Goal: Transaction & Acquisition: Purchase product/service

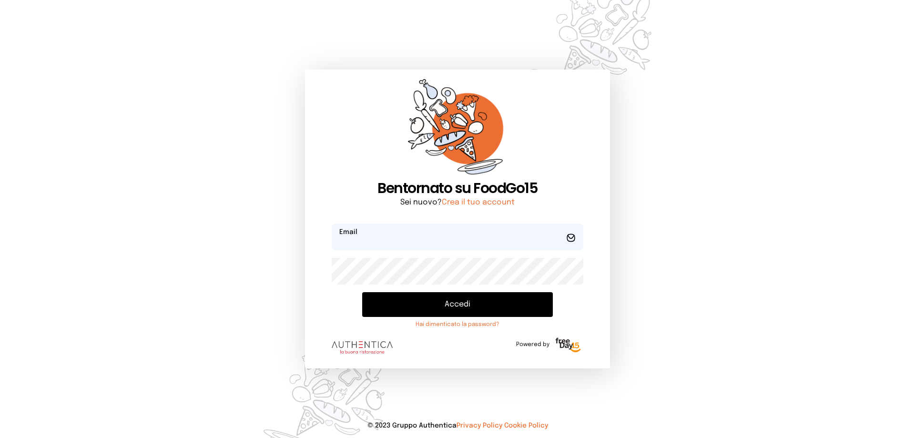
type input "**********"
click at [442, 296] on button "Accedi" at bounding box center [457, 304] width 191 height 25
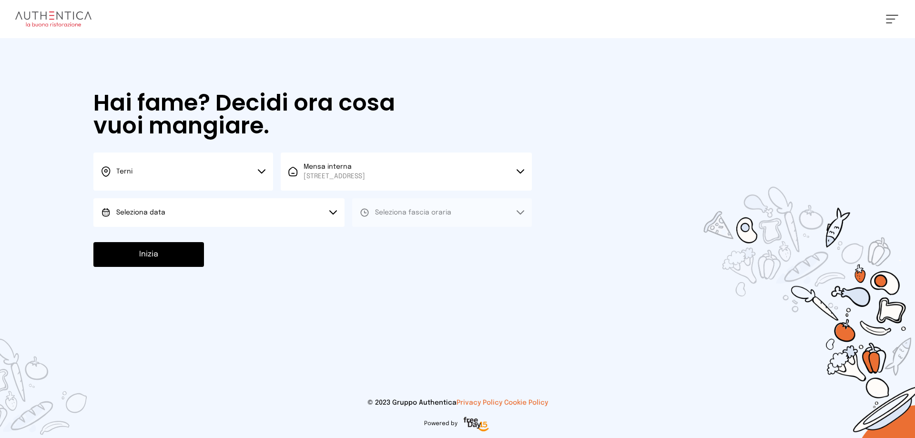
click at [192, 213] on button "Seleziona data" at bounding box center [218, 212] width 251 height 29
click at [202, 243] on li "[DATE], [DATE]" at bounding box center [218, 239] width 251 height 25
click at [392, 204] on button "Seleziona fascia oraria" at bounding box center [442, 212] width 180 height 29
click at [399, 244] on li "Pranzo" at bounding box center [442, 239] width 180 height 25
click at [188, 252] on button "Inizia" at bounding box center [148, 254] width 111 height 25
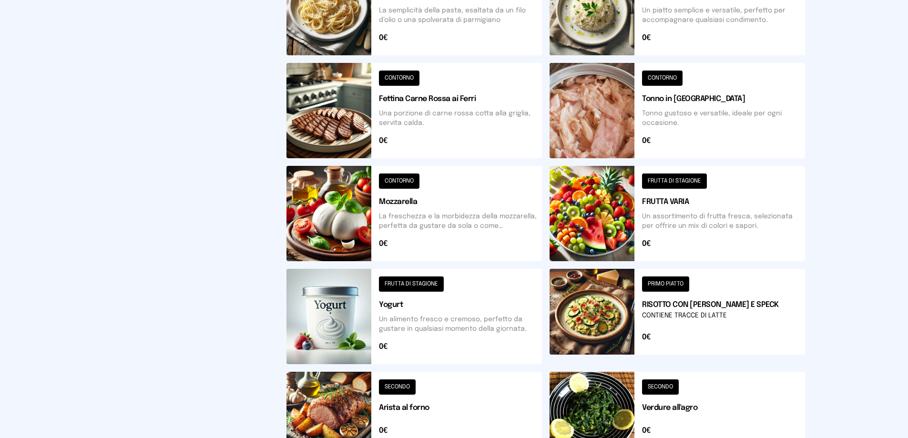
scroll to position [286, 0]
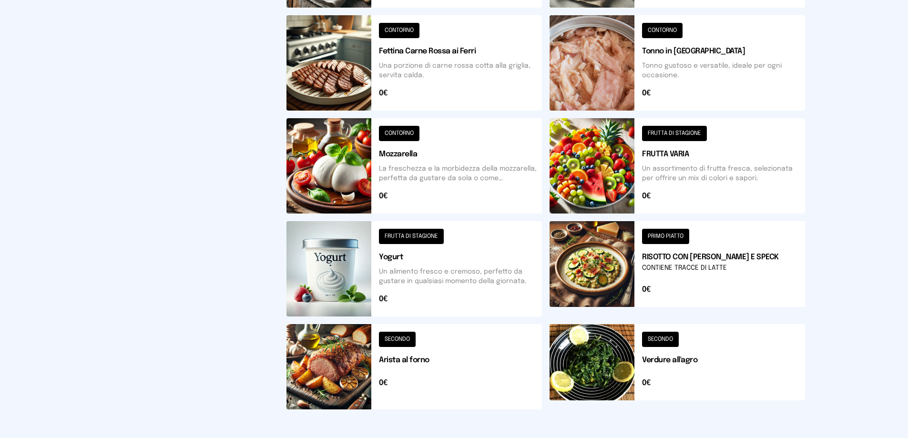
click at [615, 367] on button at bounding box center [677, 366] width 255 height 85
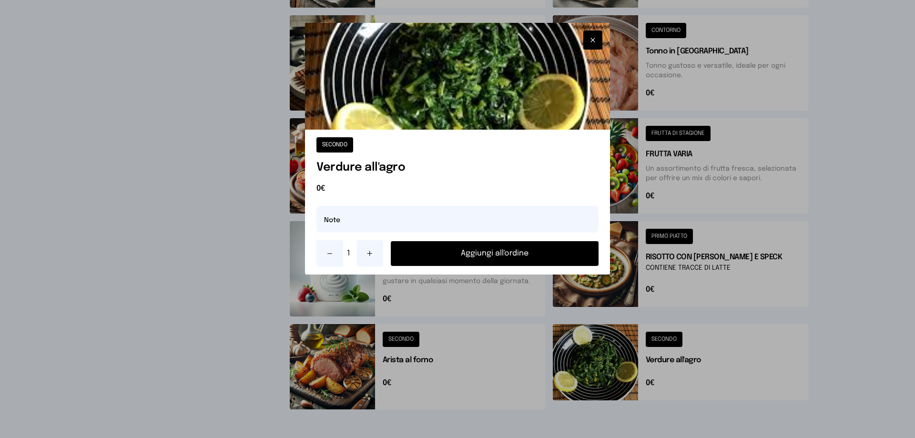
click at [512, 258] on button "Aggiungi all'ordine" at bounding box center [495, 253] width 208 height 25
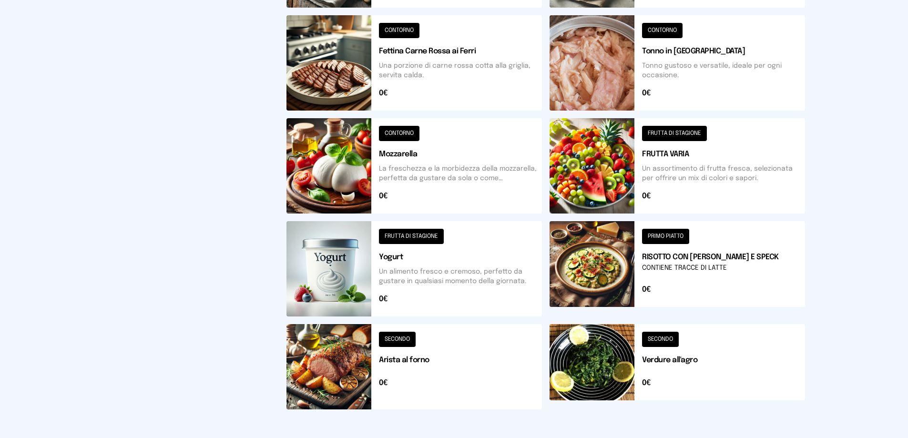
click at [609, 278] on button at bounding box center [677, 268] width 255 height 95
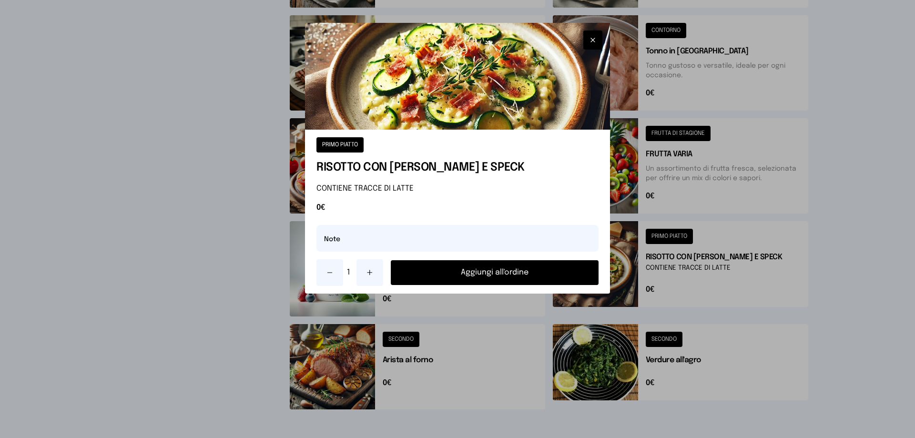
drag, startPoint x: 558, startPoint y: 282, endPoint x: 552, endPoint y: 253, distance: 29.6
click at [558, 281] on button "Aggiungi all'ordine" at bounding box center [495, 272] width 208 height 25
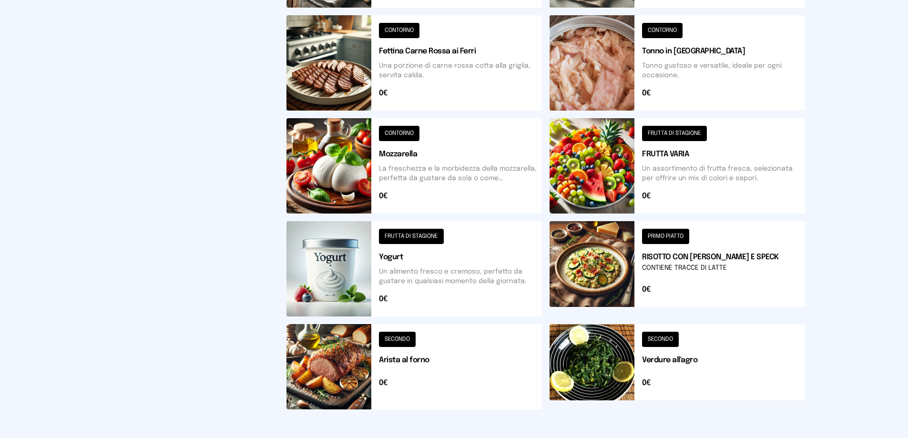
click at [587, 169] on button at bounding box center [677, 165] width 255 height 95
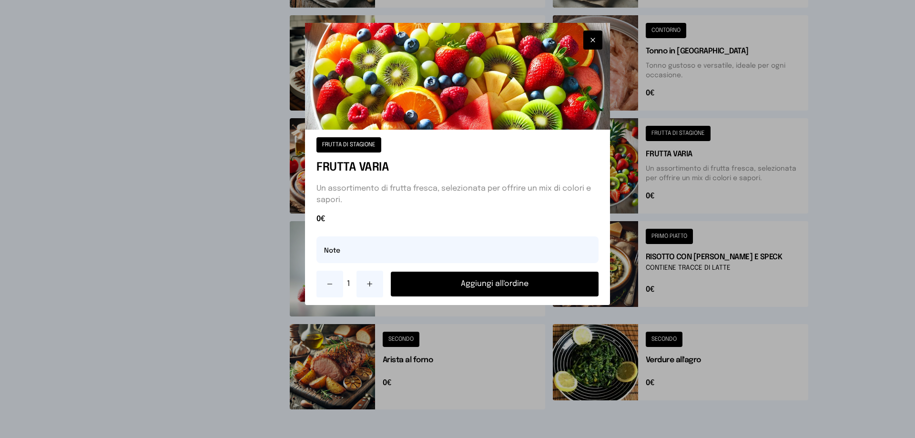
click at [371, 287] on icon at bounding box center [370, 284] width 8 height 8
drag, startPoint x: 338, startPoint y: 247, endPoint x: 378, endPoint y: 242, distance: 39.8
click at [341, 248] on input "text" at bounding box center [457, 249] width 282 height 27
type input "**********"
click at [497, 285] on button "Aggiungi all'ordine" at bounding box center [495, 284] width 208 height 25
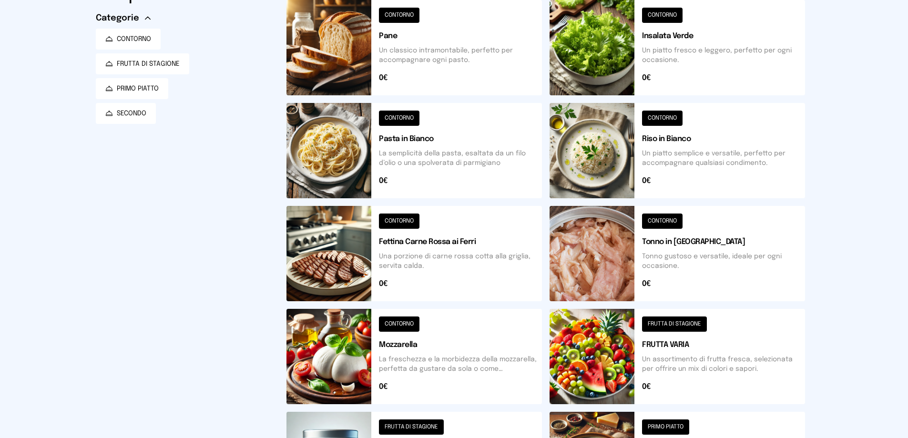
scroll to position [0, 0]
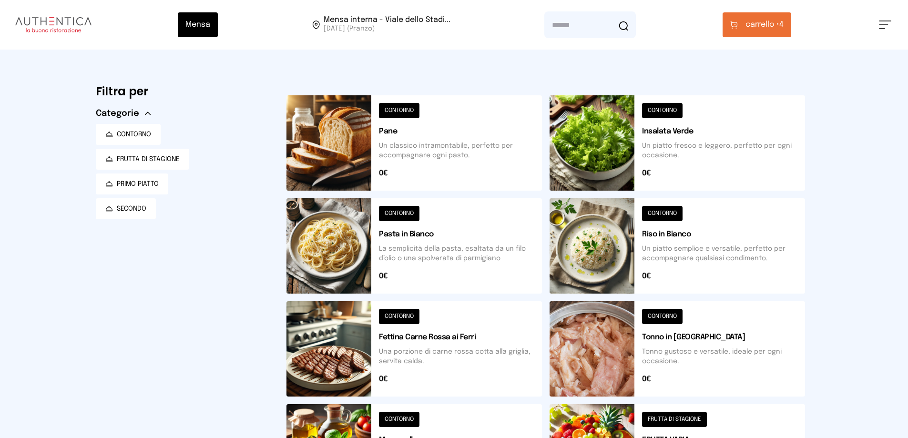
click at [754, 22] on span "carrello •" at bounding box center [762, 24] width 34 height 11
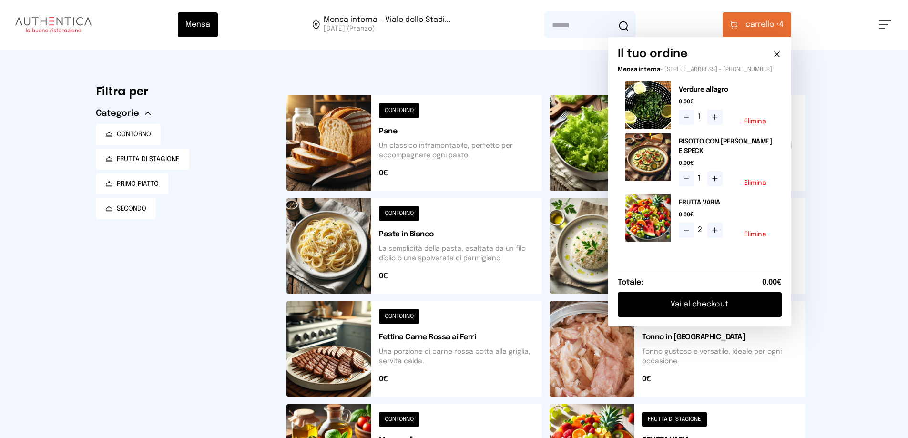
click at [717, 179] on icon at bounding box center [714, 179] width 5 height 0
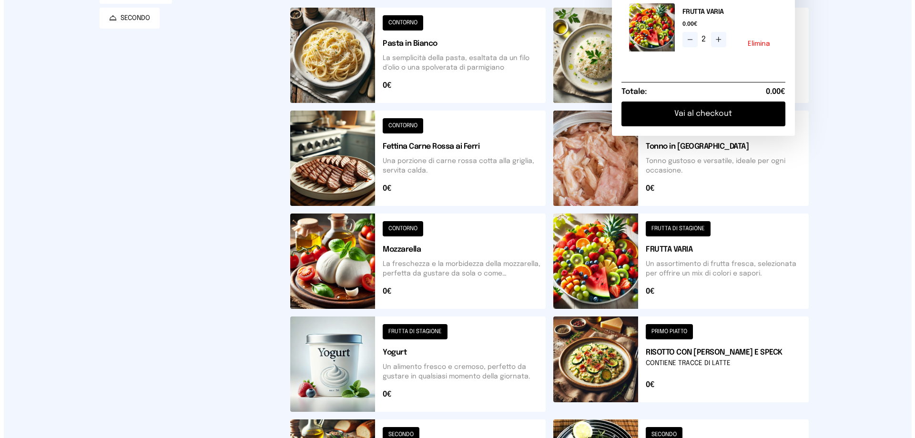
scroll to position [286, 0]
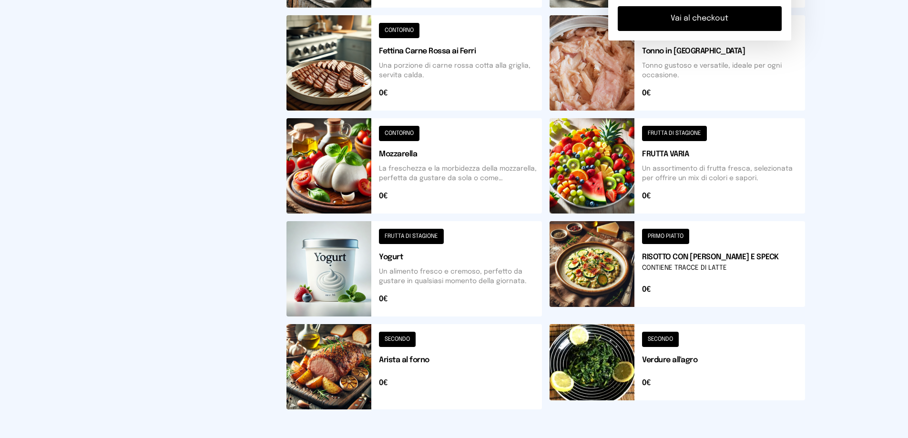
click at [350, 368] on button at bounding box center [413, 366] width 255 height 85
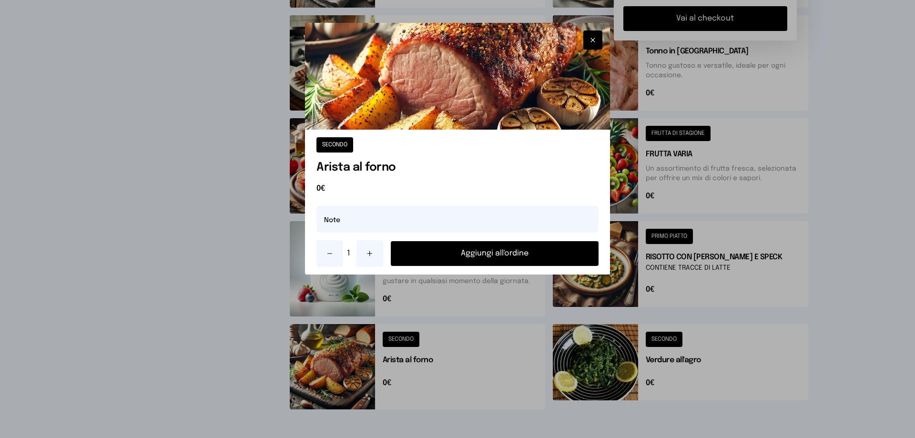
click at [486, 258] on button "Aggiungi all'ordine" at bounding box center [495, 253] width 208 height 25
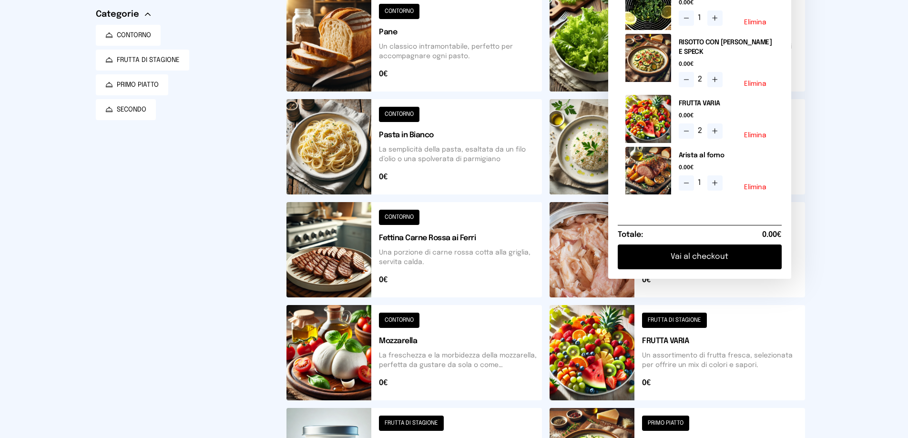
scroll to position [4, 0]
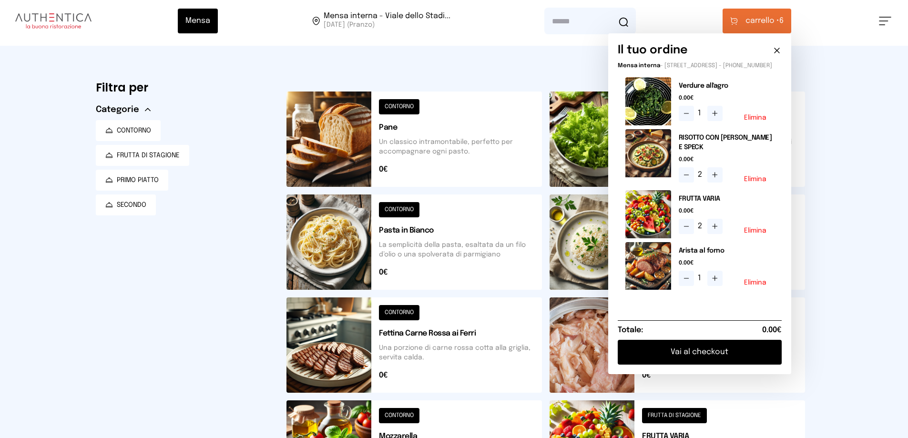
click at [715, 358] on button "Vai al checkout" at bounding box center [700, 352] width 164 height 25
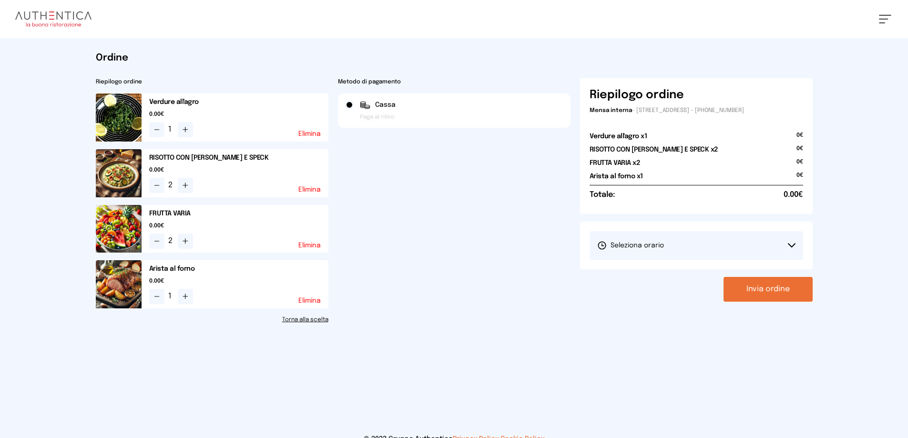
click at [789, 245] on icon at bounding box center [791, 245] width 7 height 3
click at [711, 276] on li "1° Turno (13:00 - 15:00)" at bounding box center [697, 272] width 214 height 25
drag, startPoint x: 764, startPoint y: 293, endPoint x: 756, endPoint y: 276, distance: 17.7
click at [761, 286] on button "Invia ordine" at bounding box center [767, 289] width 89 height 25
